Goal: Find contact information: Find contact information

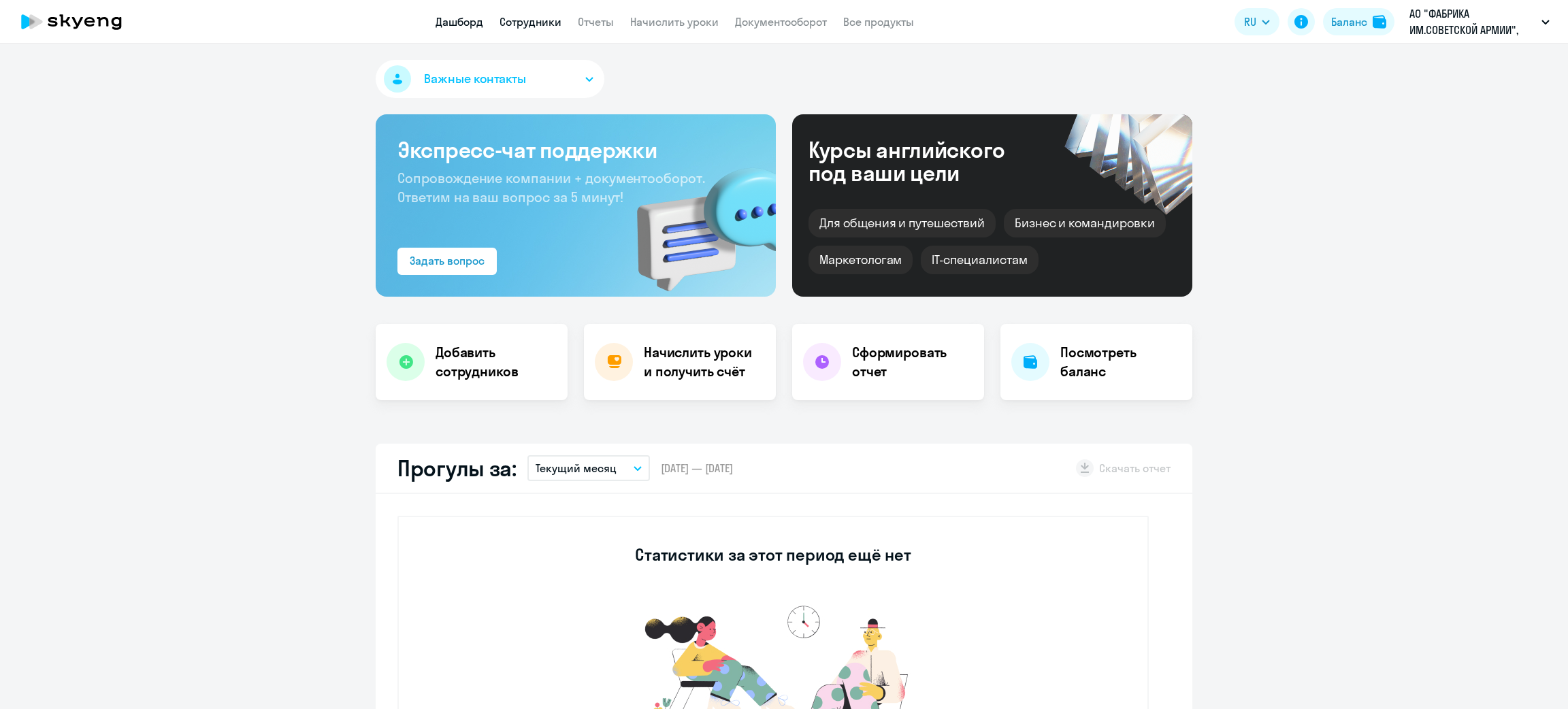
click at [517, 23] on link "Сотрудники" at bounding box center [530, 22] width 62 height 14
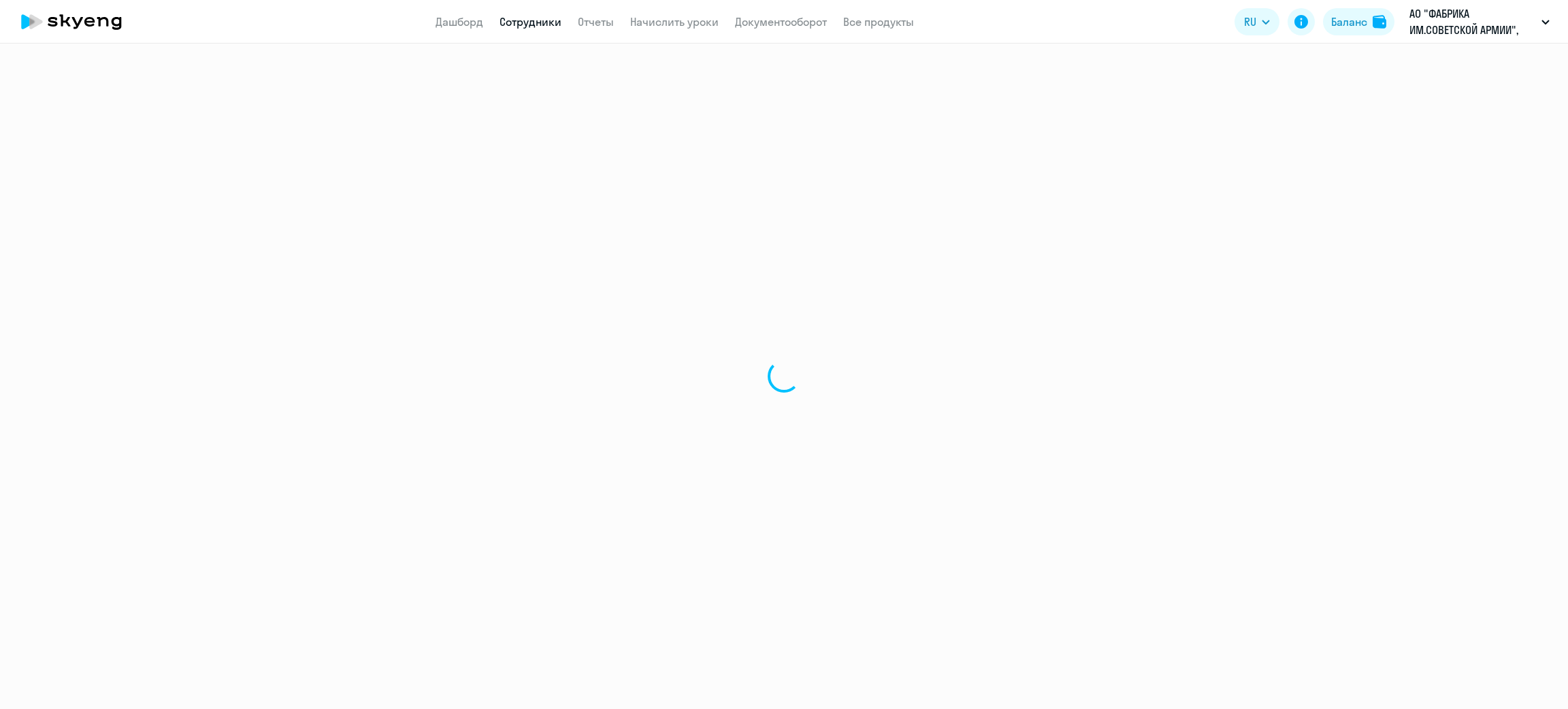
select select "30"
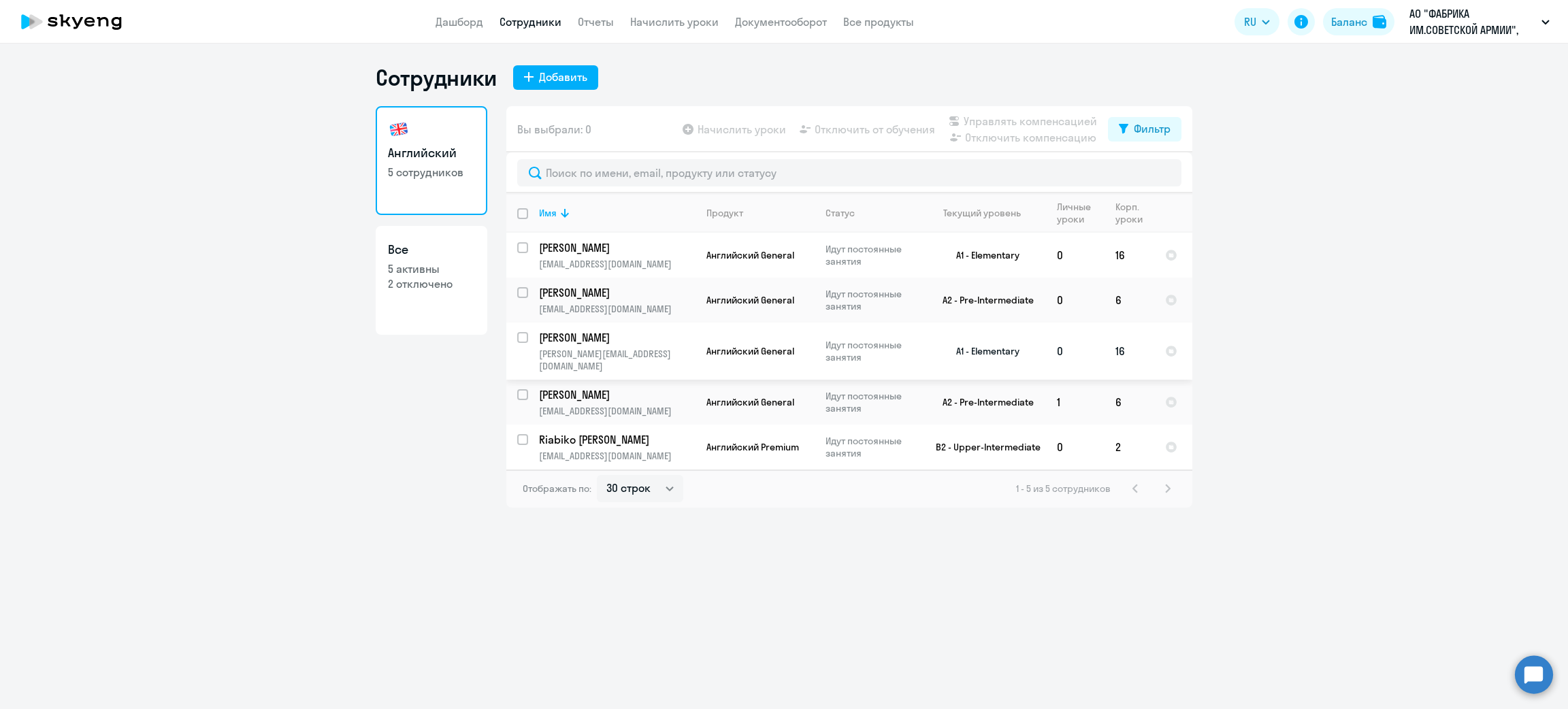
click at [650, 345] on td "[PERSON_NAME] [PERSON_NAME][EMAIL_ADDRESS][DOMAIN_NAME]" at bounding box center [612, 351] width 168 height 57
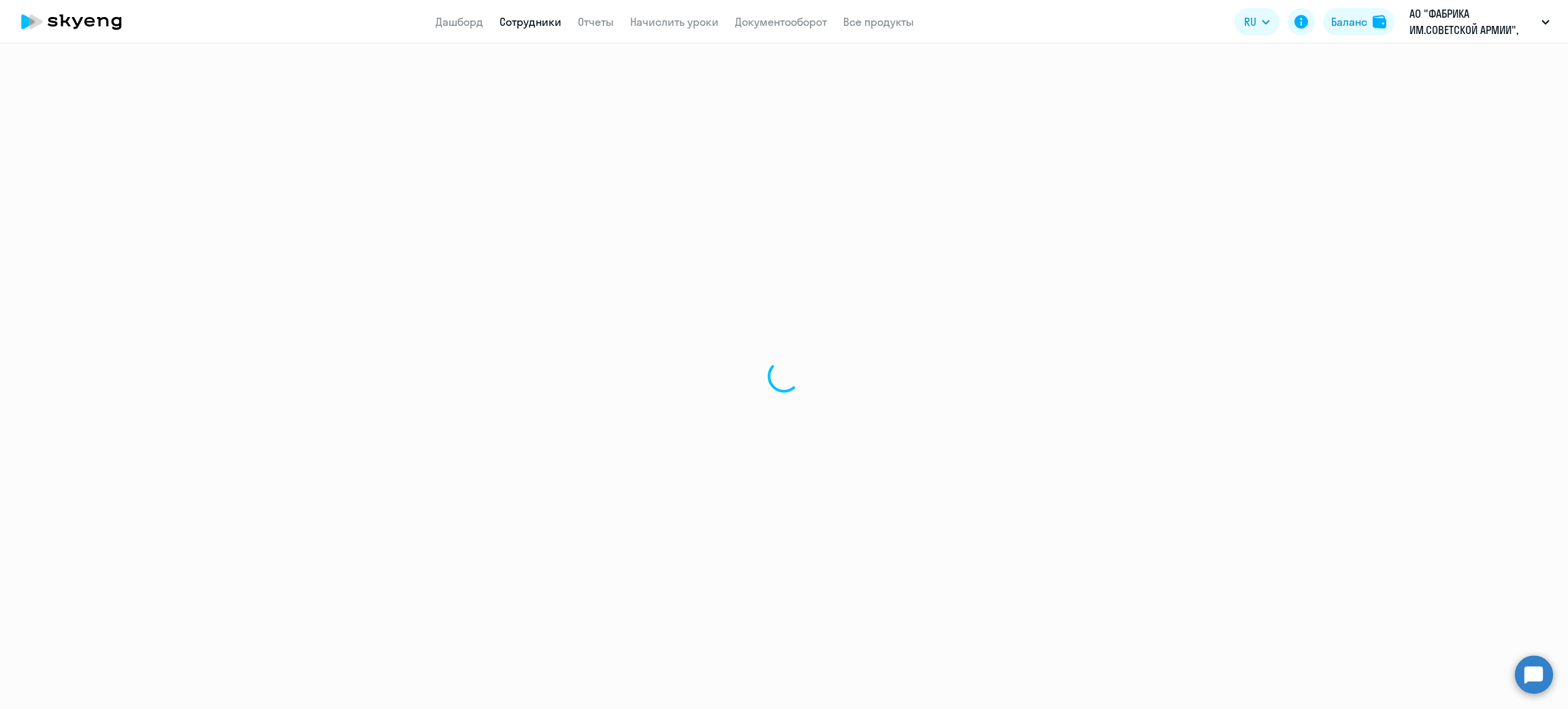
select select "english"
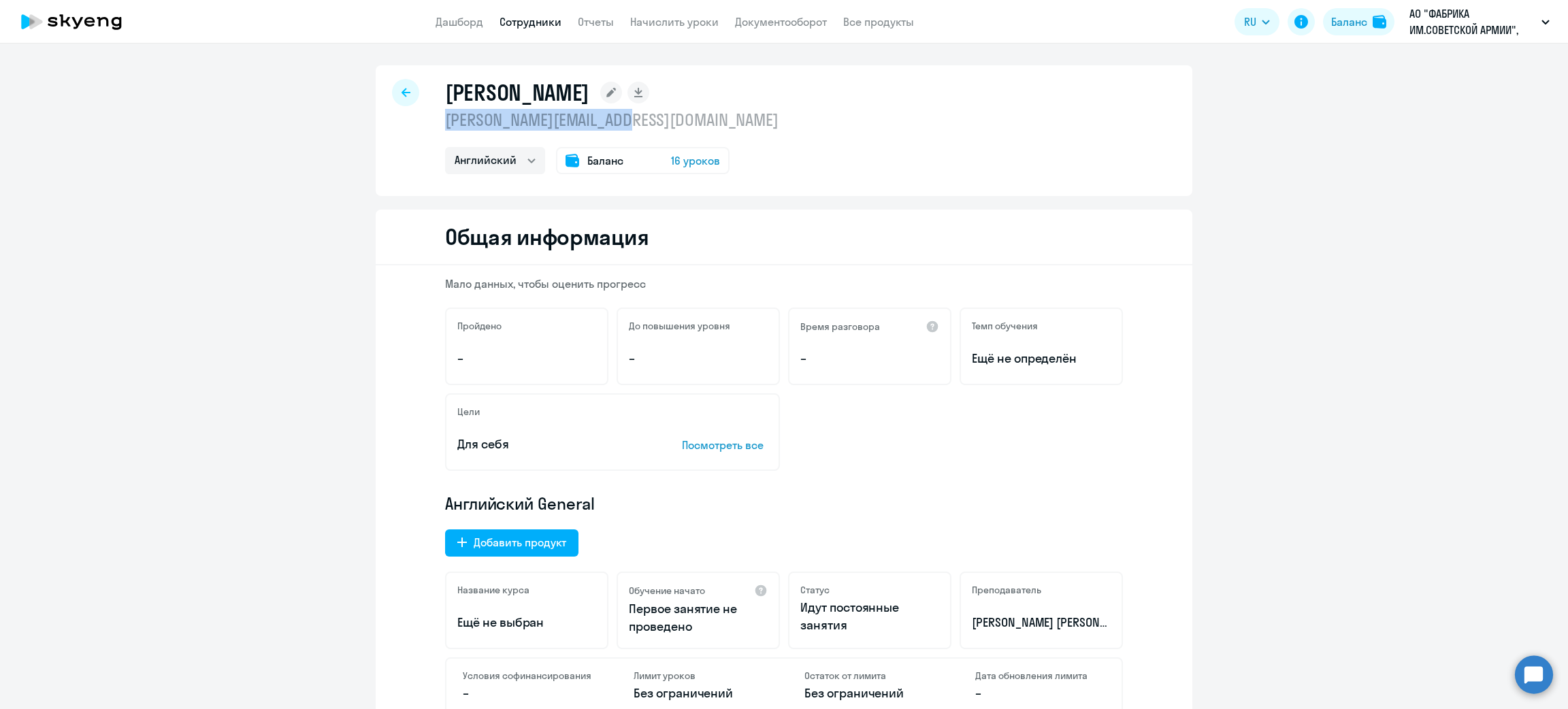
drag, startPoint x: 628, startPoint y: 120, endPoint x: 431, endPoint y: 121, distance: 197.0
click at [431, 121] on div "[PERSON_NAME] [PERSON_NAME][EMAIL_ADDRESS][DOMAIN_NAME] Английский Баланс 16 ур…" at bounding box center [784, 130] width 817 height 130
copy p "[PERSON_NAME][EMAIL_ADDRESS][DOMAIN_NAME]"
click at [403, 92] on div at bounding box center [406, 93] width 28 height 28
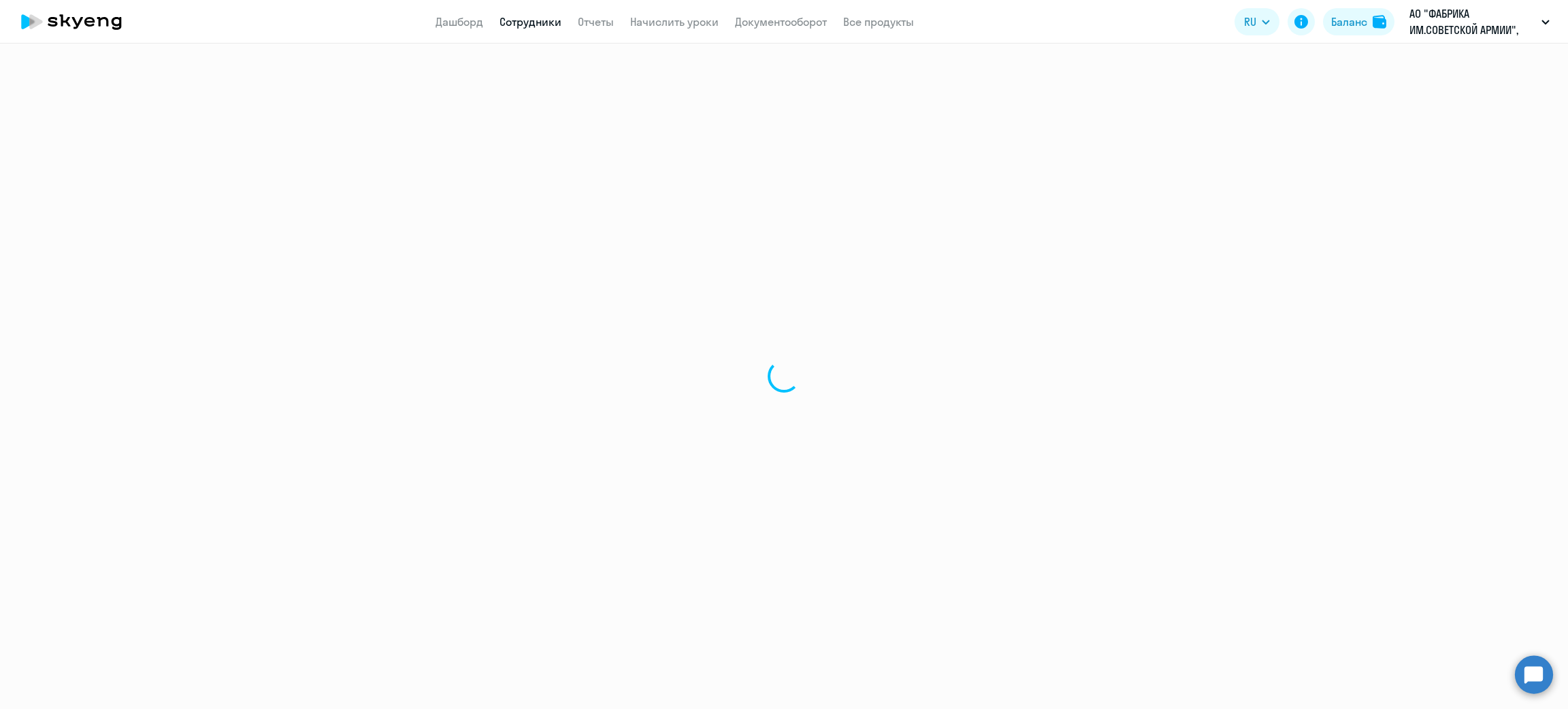
select select "30"
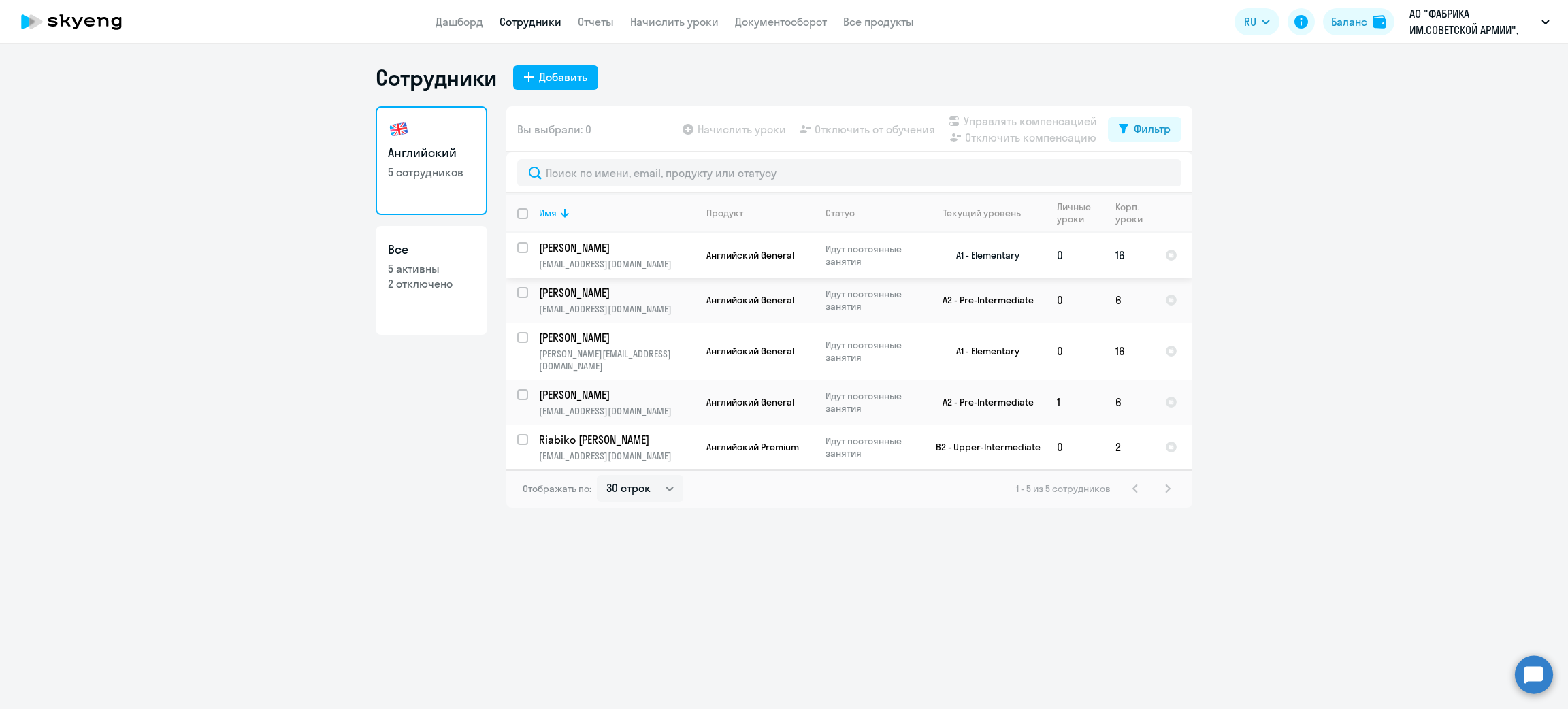
click at [648, 255] on td "[PERSON_NAME] [EMAIL_ADDRESS][DOMAIN_NAME]" at bounding box center [612, 255] width 168 height 45
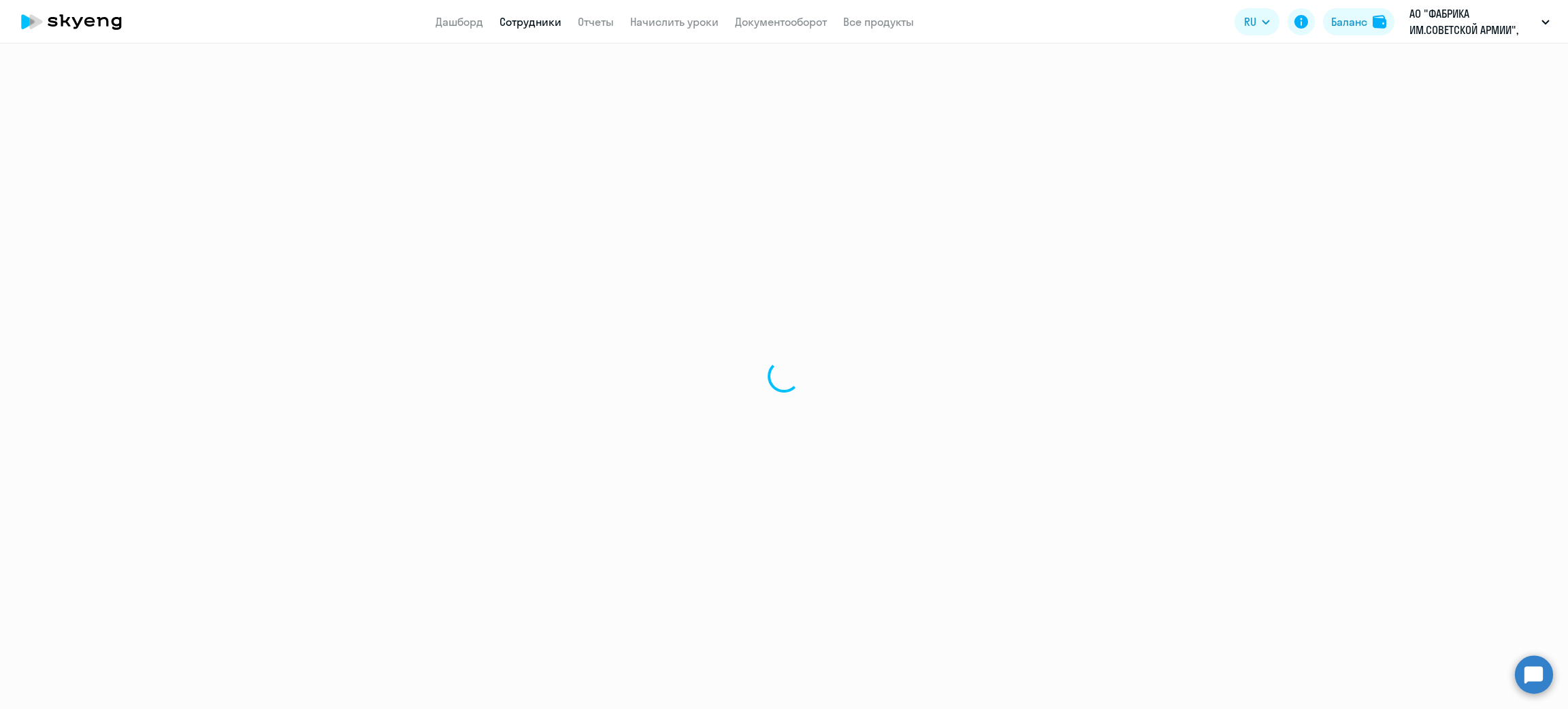
select select "english"
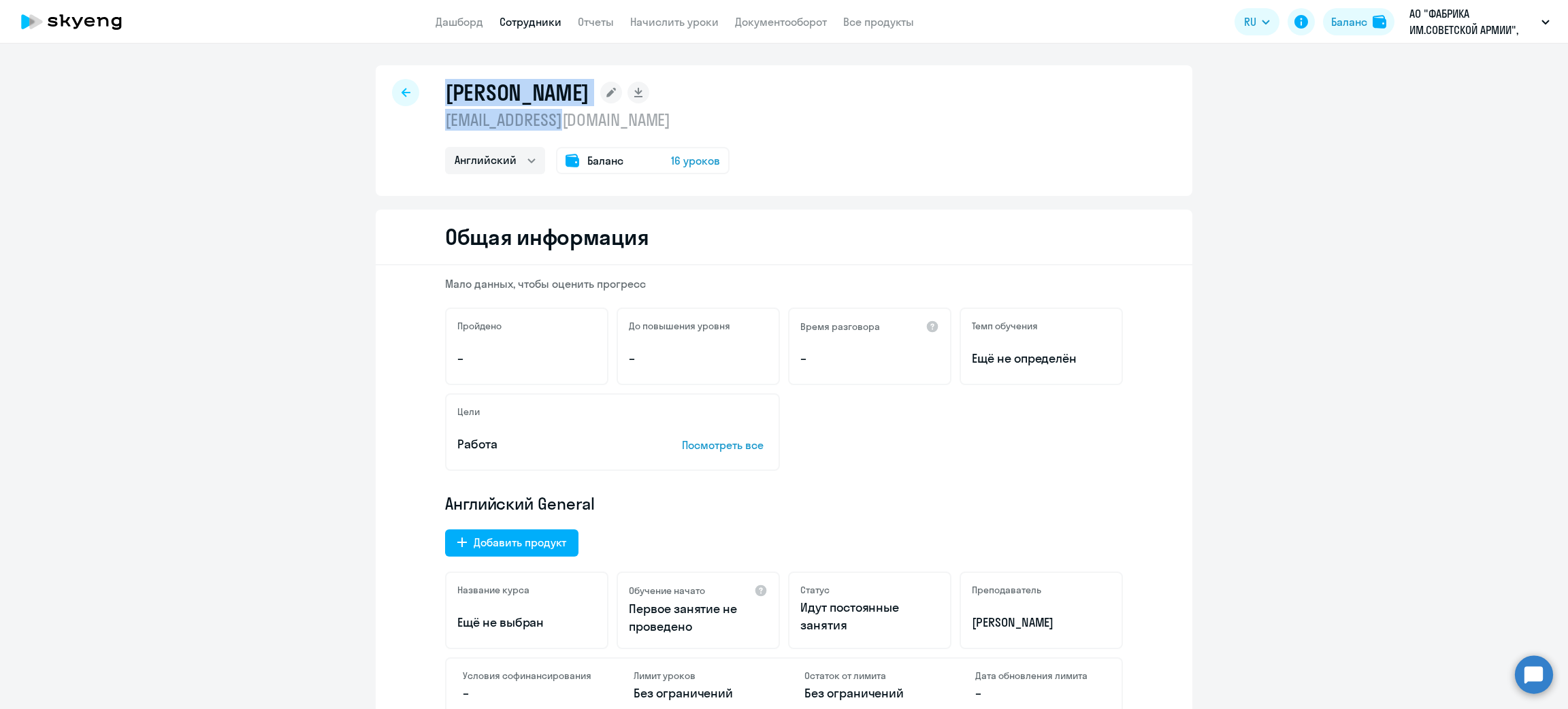
drag, startPoint x: 514, startPoint y: 118, endPoint x: 411, endPoint y: 121, distance: 103.0
click at [411, 121] on div "[PERSON_NAME] [EMAIL_ADDRESS][DOMAIN_NAME] Английский Баланс 16 уроков" at bounding box center [784, 130] width 817 height 130
click at [445, 125] on p "[EMAIL_ADDRESS][DOMAIN_NAME]" at bounding box center [587, 119] width 284 height 22
click at [445, 121] on p "[EMAIL_ADDRESS][DOMAIN_NAME]" at bounding box center [587, 119] width 284 height 22
drag, startPoint x: 435, startPoint y: 120, endPoint x: 597, endPoint y: 129, distance: 162.2
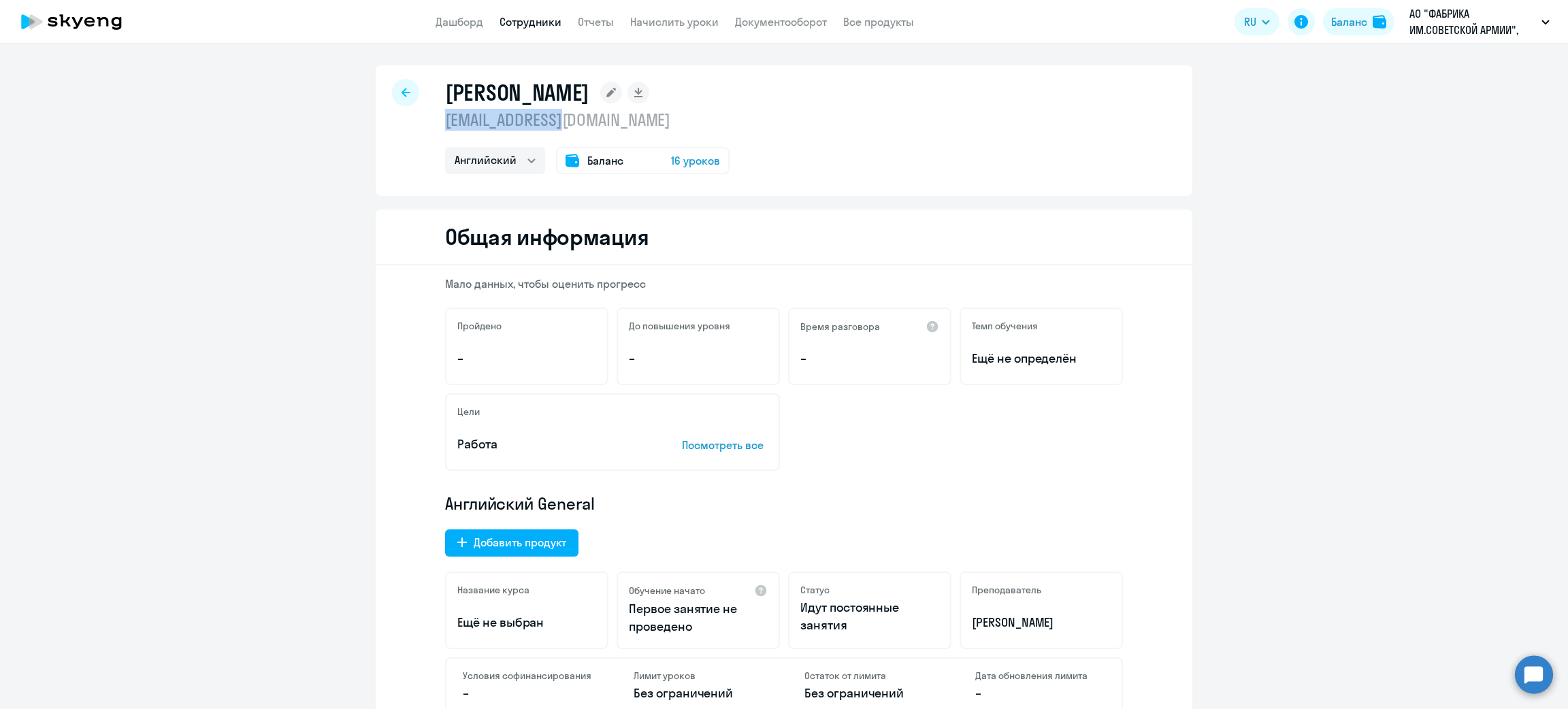
click at [597, 129] on div "[PERSON_NAME] [EMAIL_ADDRESS][DOMAIN_NAME] Английский Баланс 16 уроков" at bounding box center [784, 130] width 817 height 130
copy p "[EMAIL_ADDRESS][DOMAIN_NAME]"
